Goal: Use online tool/utility: Utilize a website feature to perform a specific function

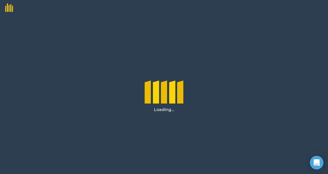
click at [316, 159] on div "Open Intercom Messenger" at bounding box center [317, 163] width 14 height 14
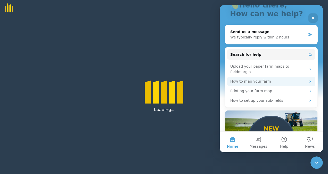
scroll to position [52, 0]
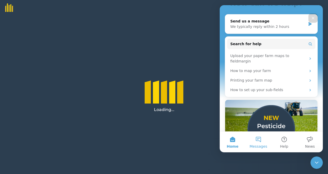
click at [263, 136] on button "Messages" at bounding box center [259, 142] width 26 height 21
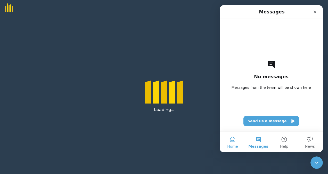
click at [240, 139] on button "Home" at bounding box center [233, 142] width 26 height 21
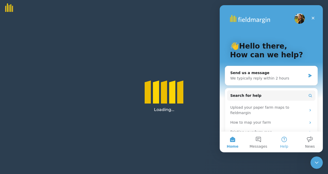
click at [284, 141] on button "Help" at bounding box center [284, 142] width 26 height 21
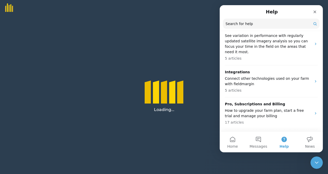
scroll to position [271, 0]
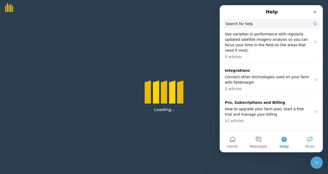
click at [312, 148] on span "News" at bounding box center [310, 146] width 10 height 4
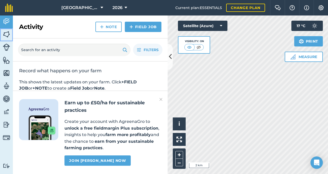
click at [9, 35] on img at bounding box center [6, 34] width 7 height 8
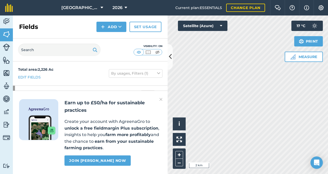
click at [163, 100] on div "Earn up to £50/ha for sustainable practices Create your account with AgreenaGro…" at bounding box center [90, 132] width 155 height 83
click at [161, 100] on img at bounding box center [160, 99] width 3 height 6
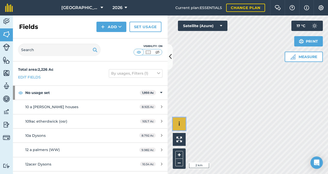
click at [179, 123] on span "i" at bounding box center [180, 123] width 2 height 6
click at [179, 123] on span "›" at bounding box center [180, 124] width 2 height 6
click at [222, 28] on button "Satellite (Azure)" at bounding box center [203, 26] width 50 height 10
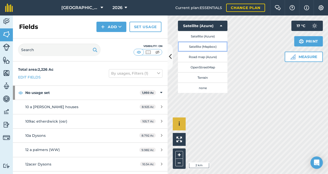
click at [216, 44] on button "Satellite (Mapbox)" at bounding box center [203, 46] width 50 height 10
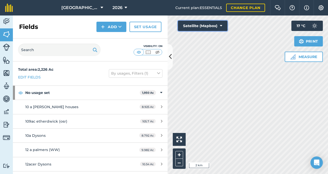
click at [217, 25] on button "Satellite (Mapbox)" at bounding box center [203, 26] width 50 height 10
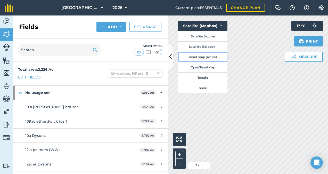
click at [210, 58] on button "Road map (Azure)" at bounding box center [203, 57] width 50 height 10
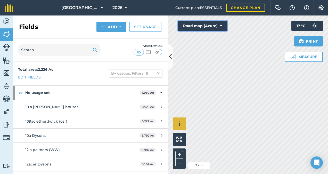
click at [214, 26] on button "Road map (Azure)" at bounding box center [203, 26] width 50 height 10
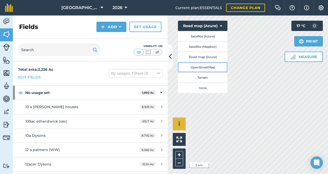
click at [211, 67] on button "OpenStreetMap" at bounding box center [203, 67] width 50 height 10
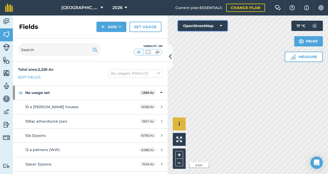
click at [215, 25] on button "OpenStreetMap" at bounding box center [203, 26] width 50 height 10
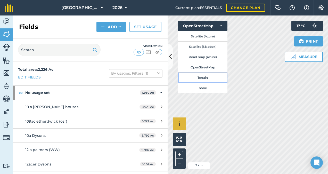
click at [209, 80] on button "Terrain" at bounding box center [203, 77] width 50 height 10
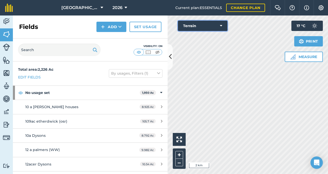
click at [213, 25] on button "Terrain" at bounding box center [203, 26] width 50 height 10
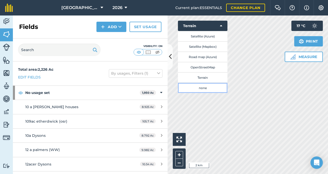
click at [207, 91] on button "none" at bounding box center [203, 88] width 50 height 10
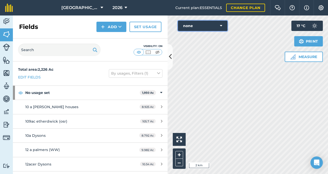
click at [220, 26] on icon at bounding box center [221, 25] width 2 height 5
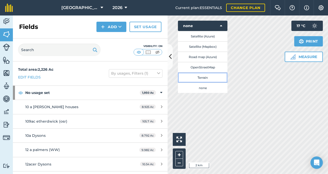
click at [213, 78] on button "Terrain" at bounding box center [203, 77] width 50 height 10
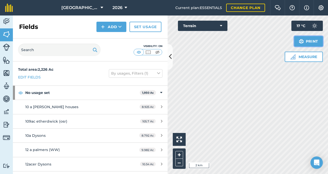
click at [308, 42] on button "Print" at bounding box center [308, 41] width 29 height 10
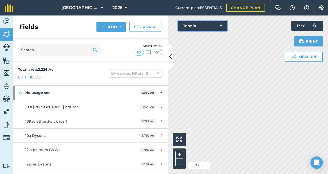
click at [222, 28] on button "Terrain" at bounding box center [203, 26] width 50 height 10
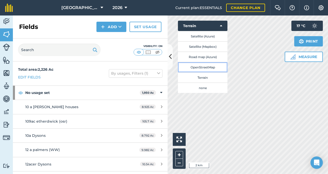
click at [215, 65] on button "OpenStreetMap" at bounding box center [203, 67] width 50 height 10
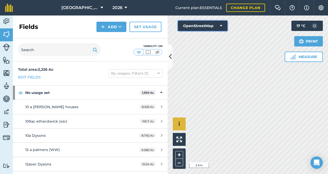
click at [213, 25] on button "OpenStreetMap" at bounding box center [203, 26] width 50 height 10
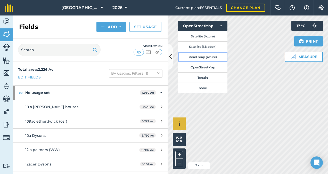
click at [212, 56] on button "Road map (Azure)" at bounding box center [203, 57] width 50 height 10
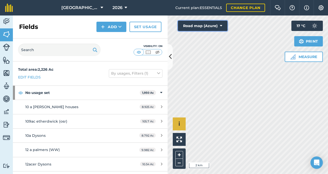
click at [210, 24] on button "Road map (Azure)" at bounding box center [203, 26] width 50 height 10
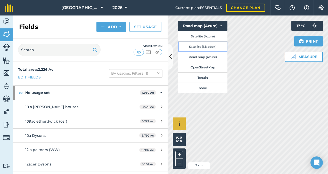
click at [207, 46] on button "Satellite (Mapbox)" at bounding box center [203, 46] width 50 height 10
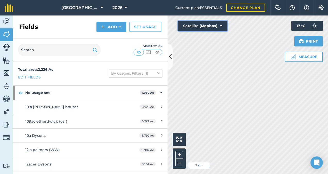
click at [209, 28] on button "Satellite (Mapbox)" at bounding box center [203, 26] width 50 height 10
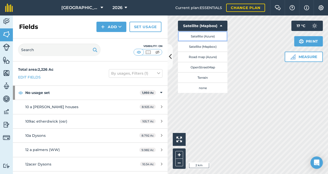
click at [207, 36] on button "Satellite (Azure)" at bounding box center [203, 36] width 50 height 10
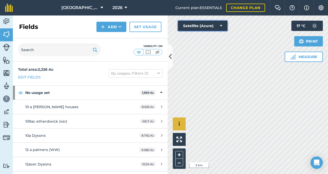
click at [210, 26] on button "Satellite (Azure)" at bounding box center [203, 26] width 50 height 10
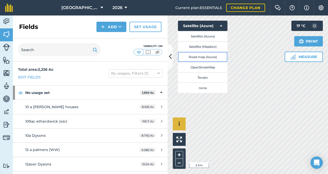
click at [201, 59] on button "Road map (Azure)" at bounding box center [203, 57] width 50 height 10
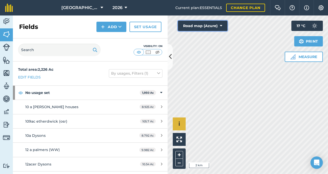
click at [217, 24] on button "Road map (Azure)" at bounding box center [203, 26] width 50 height 10
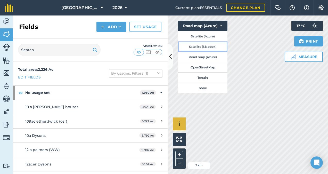
click at [214, 44] on button "Satellite (Mapbox)" at bounding box center [203, 46] width 50 height 10
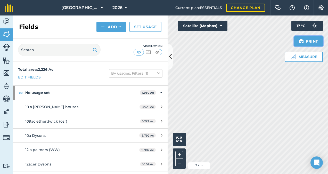
click at [309, 40] on button "Print" at bounding box center [308, 41] width 29 height 10
